Goal: Obtain resource: Obtain resource

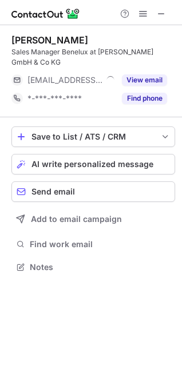
scroll to position [259, 182]
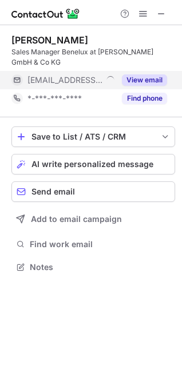
click at [138, 80] on button "View email" at bounding box center [144, 79] width 45 height 11
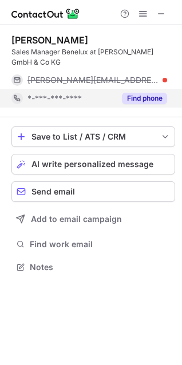
click at [149, 99] on button "Find phone" at bounding box center [144, 98] width 45 height 11
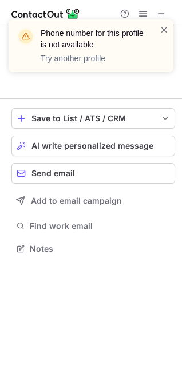
scroll to position [222, 182]
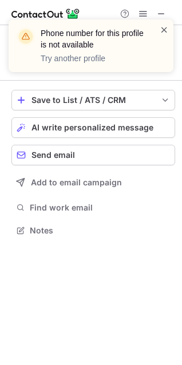
click at [164, 29] on span at bounding box center [164, 29] width 9 height 11
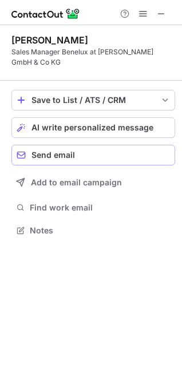
click at [63, 154] on span "Send email" at bounding box center [54, 155] width 44 height 9
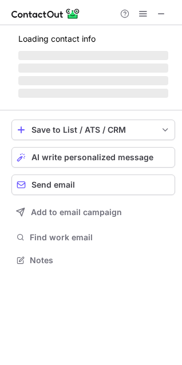
scroll to position [6, 6]
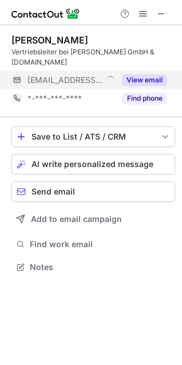
click at [142, 74] on button "View email" at bounding box center [144, 79] width 45 height 11
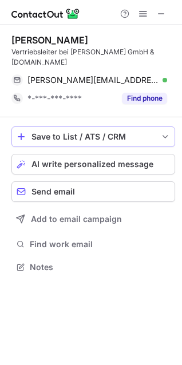
drag, startPoint x: 25, startPoint y: 62, endPoint x: 109, endPoint y: 116, distance: 100.0
click at [109, 116] on div "Bernd Poff Vertriebsleiter bei Adolf Tedsen GmbH & Co.KG bernd@tedsen.com Verif…" at bounding box center [91, 155] width 182 height 260
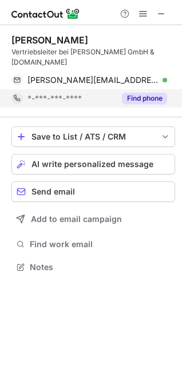
click at [144, 93] on button "Find phone" at bounding box center [144, 98] width 45 height 11
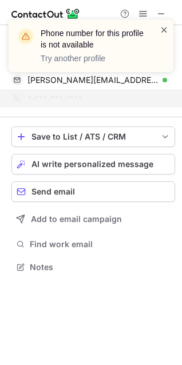
click at [162, 28] on span at bounding box center [164, 29] width 9 height 11
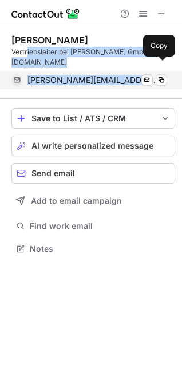
drag, startPoint x: 27, startPoint y: 57, endPoint x: 107, endPoint y: 77, distance: 82.7
click at [107, 77] on div "Bernd Poff Vertriebsleiter bei Adolf Tedsen GmbH & Co.KG bernd@tedsen.com Verif…" at bounding box center [93, 61] width 164 height 55
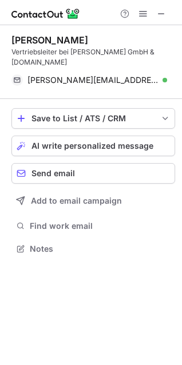
click at [100, 81] on div "Bernd Poff Vertriebsleiter bei Adolf Tedsen GmbH & Co.KG bernd@tedsen.com Verif…" at bounding box center [93, 62] width 164 height 74
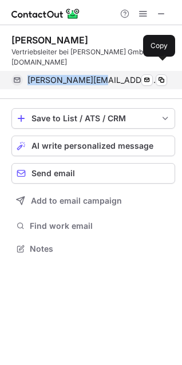
drag, startPoint x: 101, startPoint y: 78, endPoint x: 26, endPoint y: 74, distance: 75.7
click at [26, 74] on div "bernd@tedsen.com Verified Send email Copy" at bounding box center [89, 80] width 156 height 18
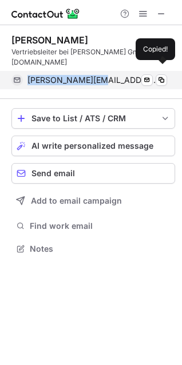
copy span "bernd@tedsen.com"
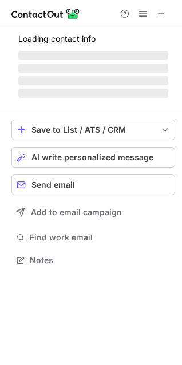
scroll to position [252, 182]
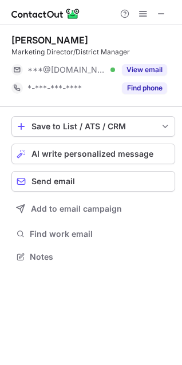
scroll to position [6, 6]
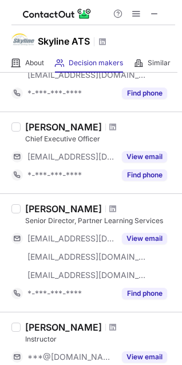
scroll to position [312, 0]
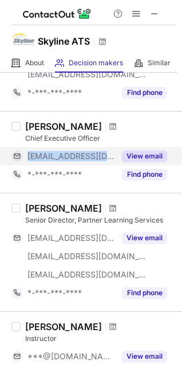
drag, startPoint x: 108, startPoint y: 143, endPoint x: 108, endPoint y: 158, distance: 14.3
click at [108, 158] on div "Mike Zanotto Chief Executive Officer ***@skyline-ats.com View email *-***-***-*…" at bounding box center [98, 152] width 155 height 63
click at [145, 155] on button "View email" at bounding box center [144, 156] width 45 height 11
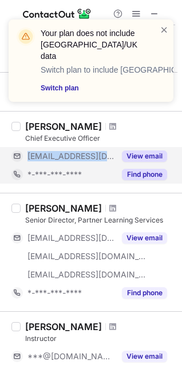
click at [148, 175] on button "Find phone" at bounding box center [144, 174] width 45 height 11
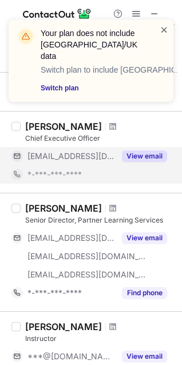
click at [166, 27] on span at bounding box center [164, 29] width 9 height 11
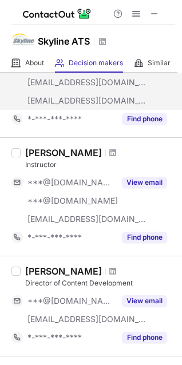
scroll to position [469, 0]
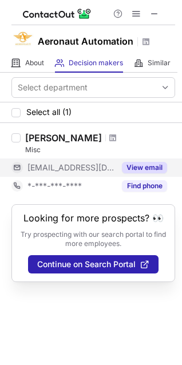
click at [131, 167] on button "View email" at bounding box center [144, 167] width 45 height 11
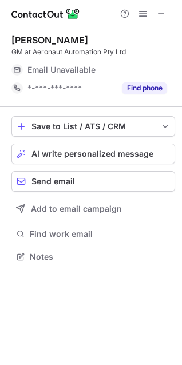
scroll to position [6, 6]
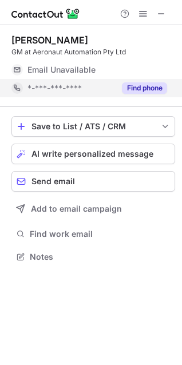
click at [136, 87] on button "Find phone" at bounding box center [144, 87] width 45 height 11
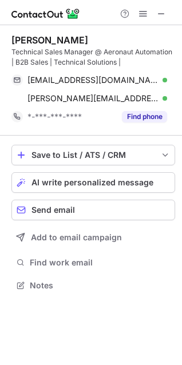
scroll to position [277, 182]
